Goal: Navigation & Orientation: Understand site structure

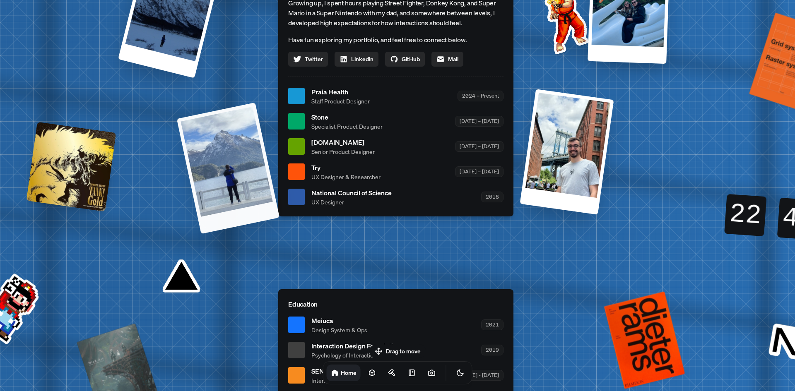
drag, startPoint x: 212, startPoint y: 177, endPoint x: 211, endPoint y: 181, distance: 4.2
click at [212, 177] on div at bounding box center [228, 168] width 103 height 132
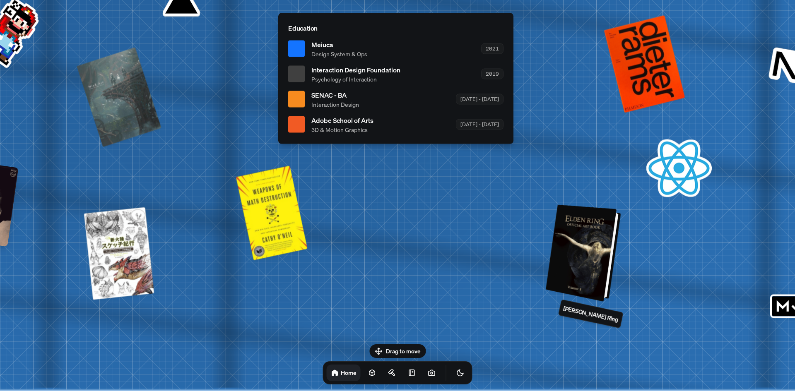
click at [588, 259] on div at bounding box center [584, 253] width 69 height 93
drag, startPoint x: 587, startPoint y: 255, endPoint x: 582, endPoint y: 256, distance: 4.7
click at [587, 254] on div at bounding box center [584, 253] width 69 height 93
click at [595, 259] on div at bounding box center [584, 253] width 69 height 93
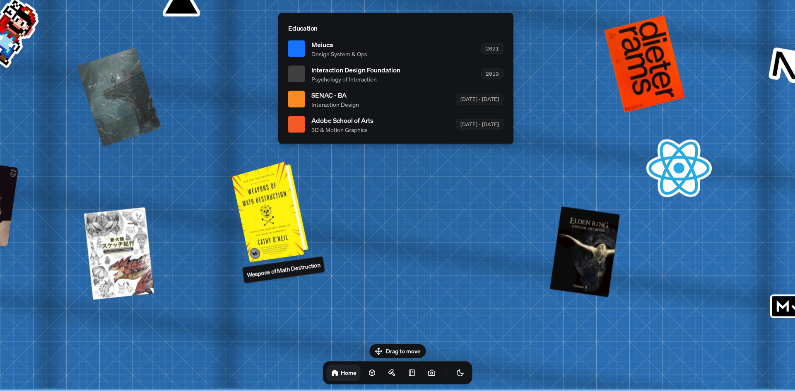
click at [262, 217] on div at bounding box center [271, 211] width 70 height 96
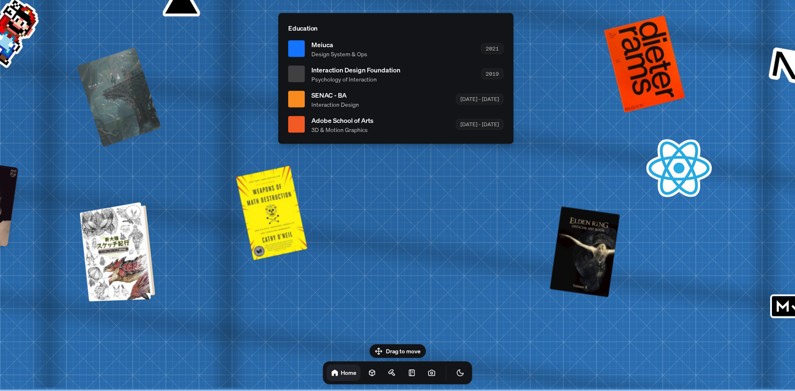
click at [127, 243] on div at bounding box center [118, 252] width 69 height 96
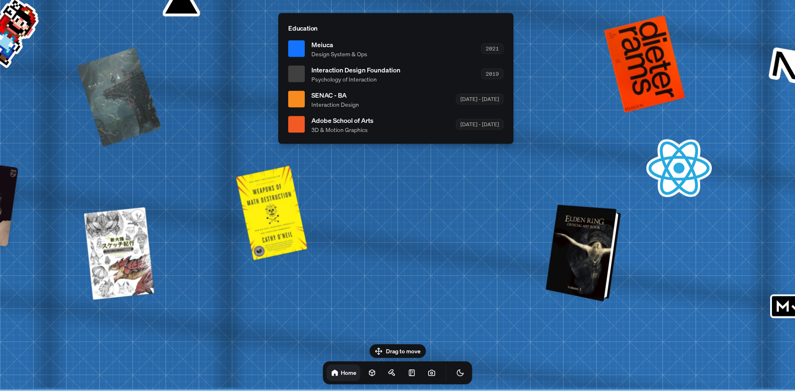
click at [581, 250] on div at bounding box center [584, 253] width 69 height 93
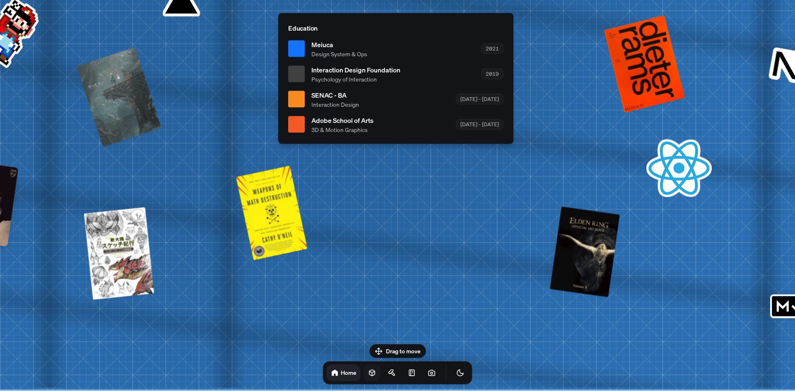
click at [369, 370] on icon at bounding box center [371, 373] width 5 height 6
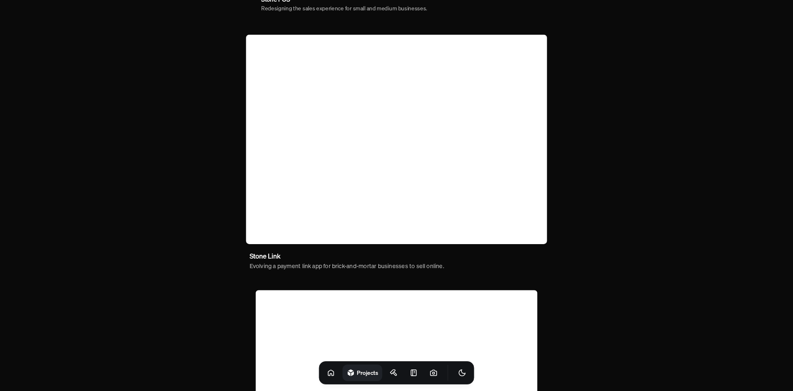
scroll to position [455, 0]
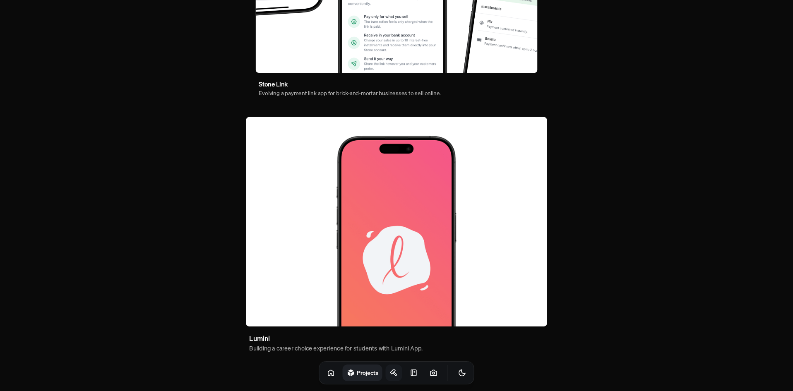
click at [390, 374] on icon at bounding box center [394, 373] width 8 height 8
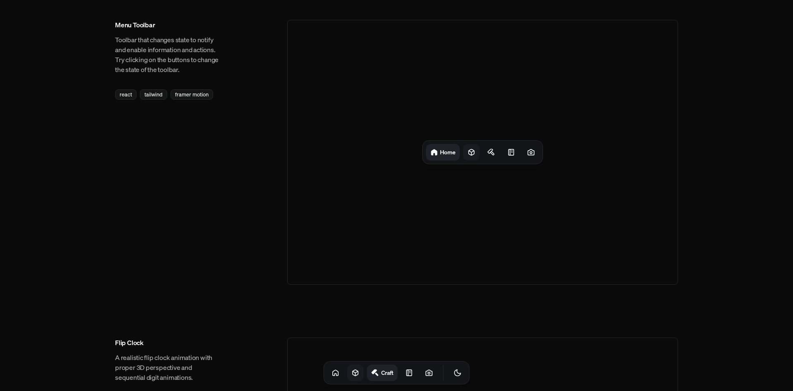
click at [474, 152] on icon at bounding box center [471, 152] width 5 height 6
click at [506, 153] on div at bounding box center [514, 152] width 17 height 17
click at [531, 154] on icon at bounding box center [531, 153] width 2 height 2
click at [484, 153] on div "Notes" at bounding box center [492, 152] width 17 height 17
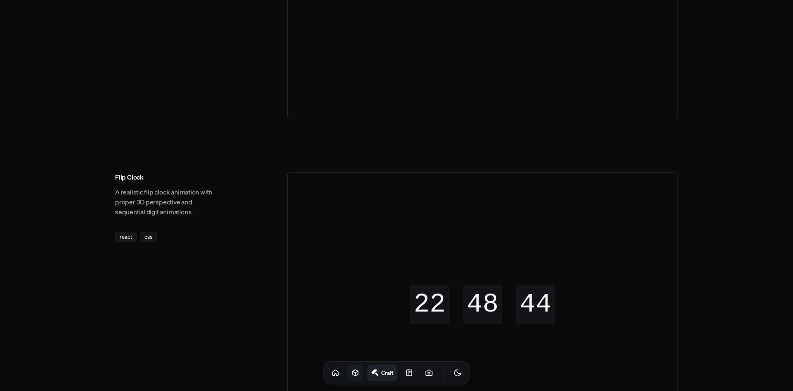
scroll to position [331, 0]
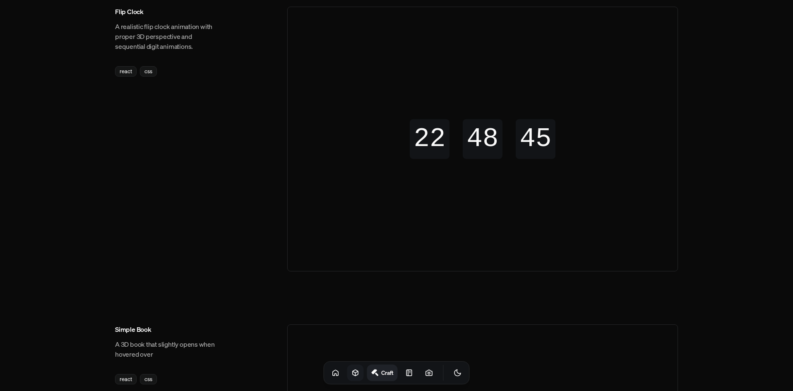
click at [434, 138] on div "22" at bounding box center [429, 139] width 49 height 4
drag, startPoint x: 509, startPoint y: 139, endPoint x: 541, endPoint y: 145, distance: 32.8
click at [519, 146] on div "22 22 22 22 48 48 48 48 44 45 45 44" at bounding box center [483, 139] width 146 height 40
drag, startPoint x: 541, startPoint y: 145, endPoint x: 447, endPoint y: 298, distance: 180.5
click at [533, 152] on div "44 45 45 44" at bounding box center [536, 139] width 40 height 40
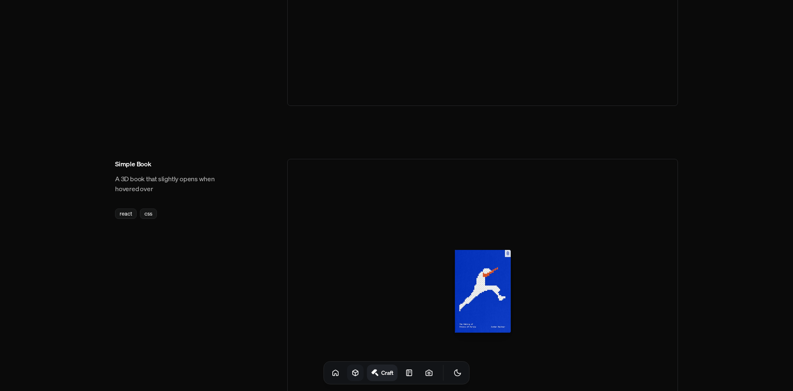
scroll to position [621, 0]
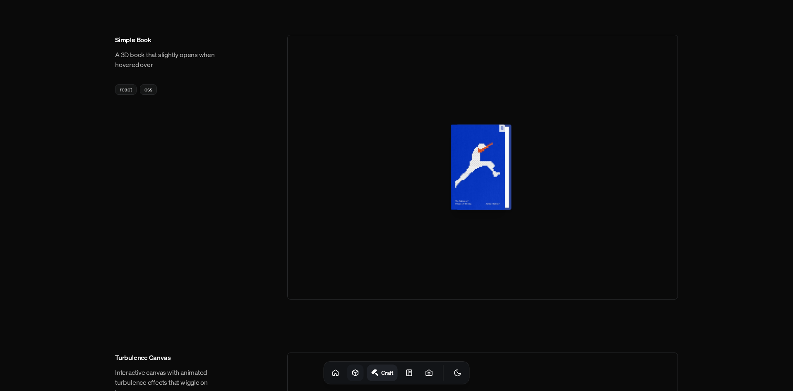
drag, startPoint x: 499, startPoint y: 133, endPoint x: 486, endPoint y: 161, distance: 30.4
click at [486, 152] on div at bounding box center [481, 167] width 54 height 85
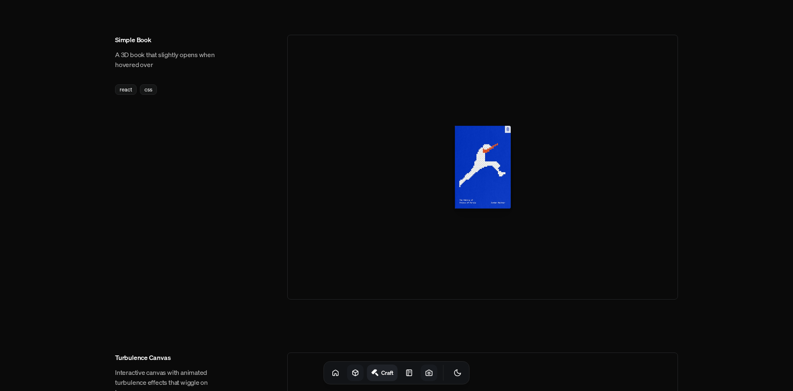
click at [428, 374] on icon at bounding box center [429, 373] width 2 height 2
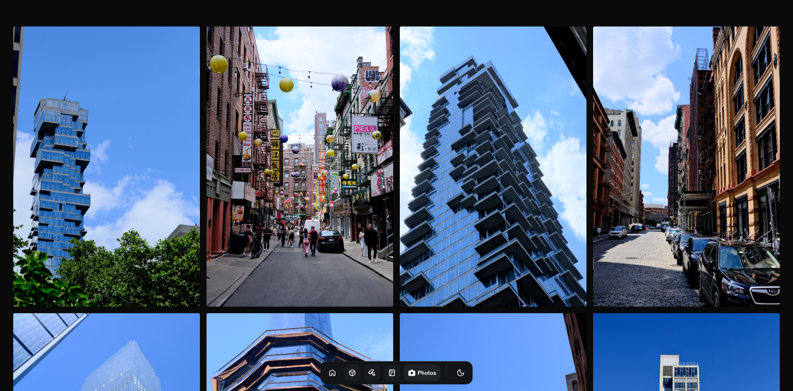
click at [388, 373] on icon at bounding box center [392, 373] width 8 height 8
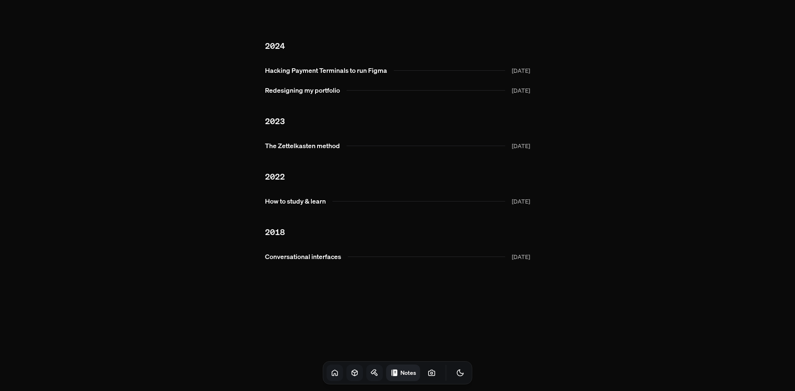
click at [331, 374] on icon at bounding box center [335, 373] width 8 height 8
